Goal: Task Accomplishment & Management: Use online tool/utility

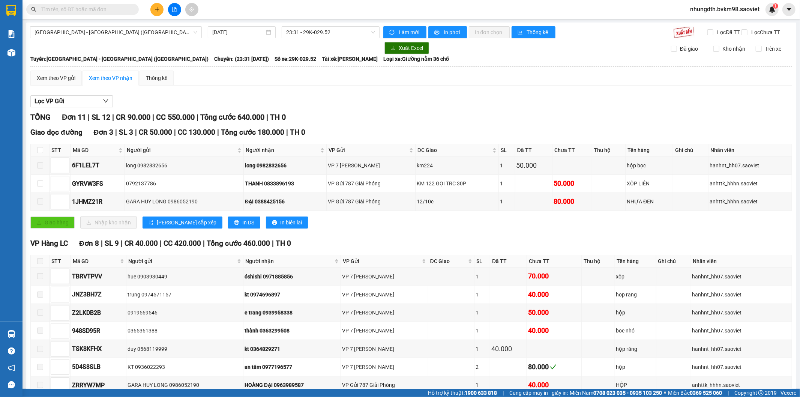
click at [96, 9] on input "text" at bounding box center [85, 9] width 89 height 8
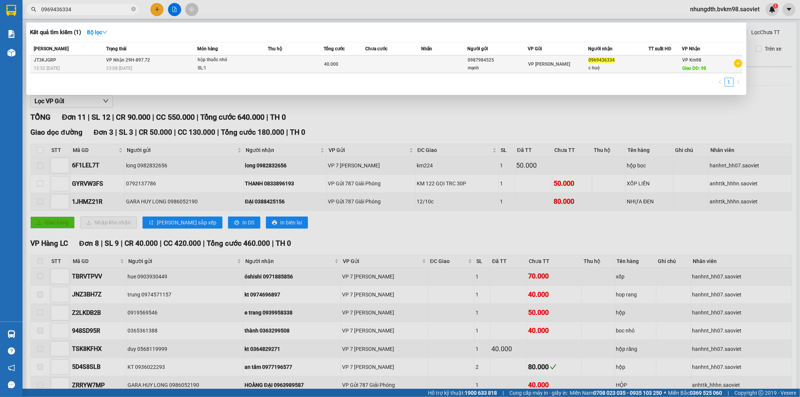
type input "0969436334"
click at [268, 60] on td at bounding box center [296, 65] width 56 height 18
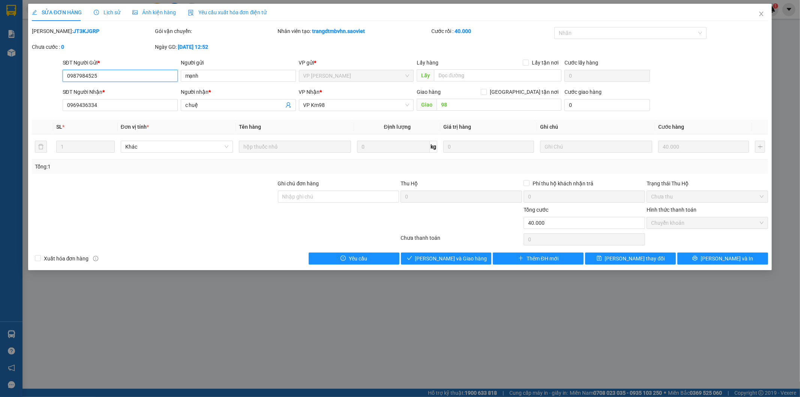
type input "0987984525"
type input "mạnh"
type input "0969436334"
type input "c huệ"
type input "98"
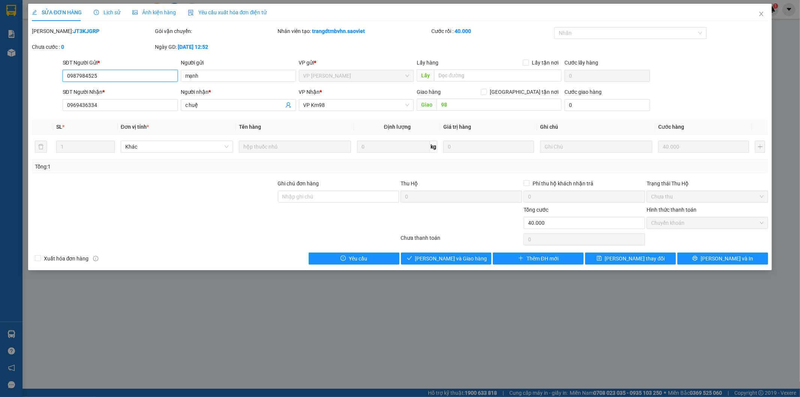
type input "0"
type input "40.000"
click at [454, 260] on span "Giao hàng" at bounding box center [451, 258] width 24 height 8
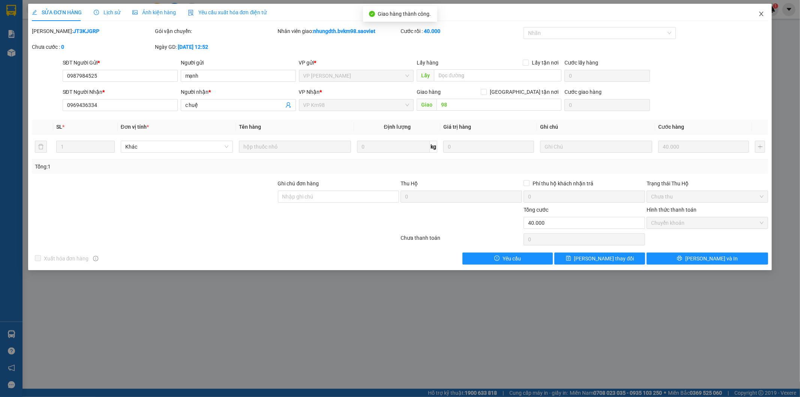
click at [761, 13] on icon "close" at bounding box center [762, 14] width 4 height 5
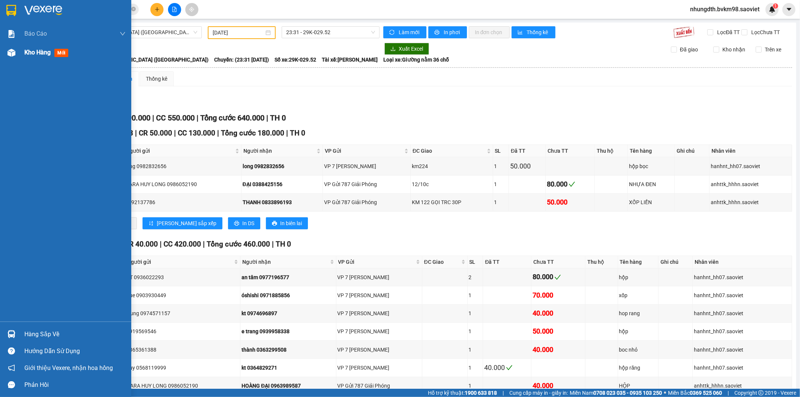
click at [10, 54] on img at bounding box center [12, 53] width 8 height 8
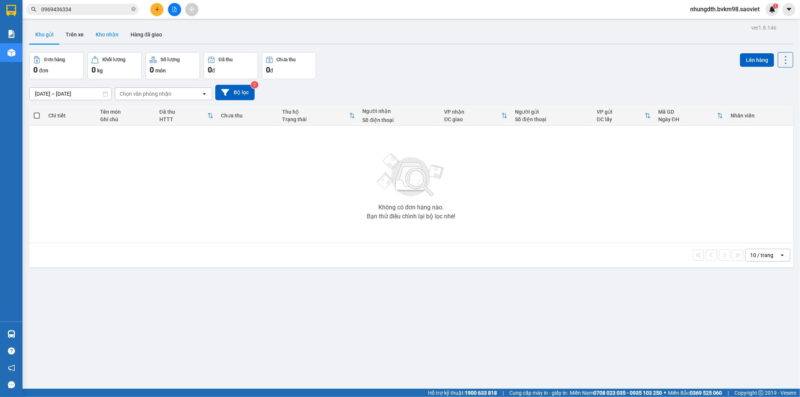
click at [110, 33] on button "Kho nhận" at bounding box center [107, 35] width 35 height 18
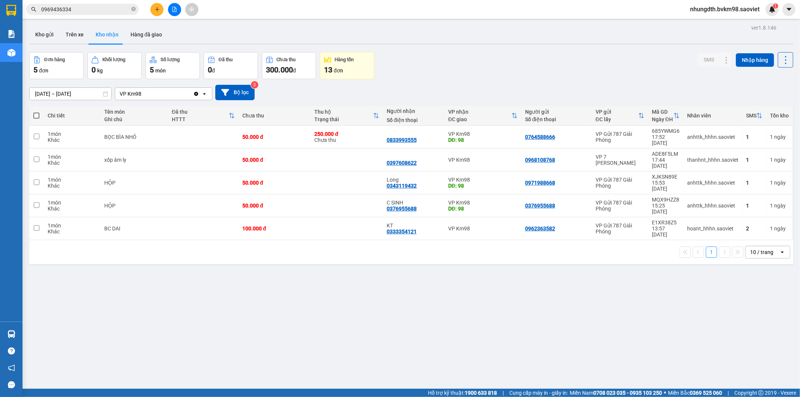
click at [71, 95] on input "10/10/2025 – 12/10/2025" at bounding box center [71, 94] width 82 height 12
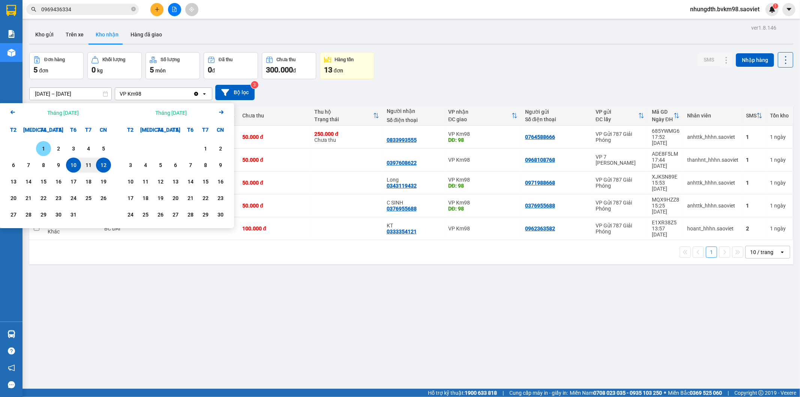
click at [43, 144] on div "1" at bounding box center [43, 148] width 11 height 9
click at [105, 165] on div "12" at bounding box center [103, 165] width 11 height 9
type input "01/10/2025 – 12/10/2025"
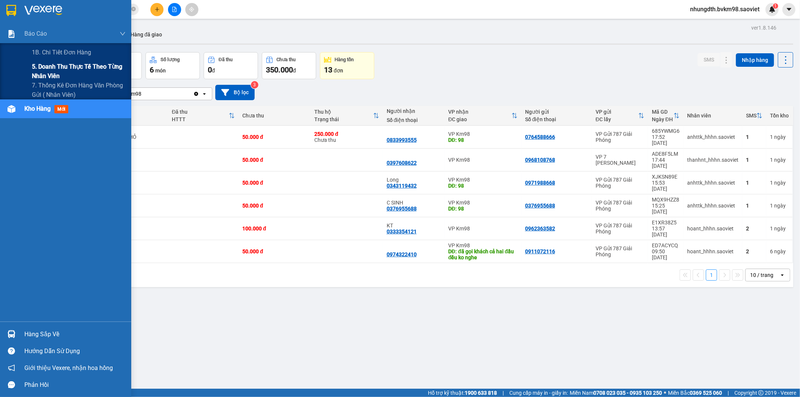
click at [54, 63] on span "5. Doanh thu thực tế theo từng nhân viên" at bounding box center [79, 71] width 94 height 19
